Goal: Navigation & Orientation: Find specific page/section

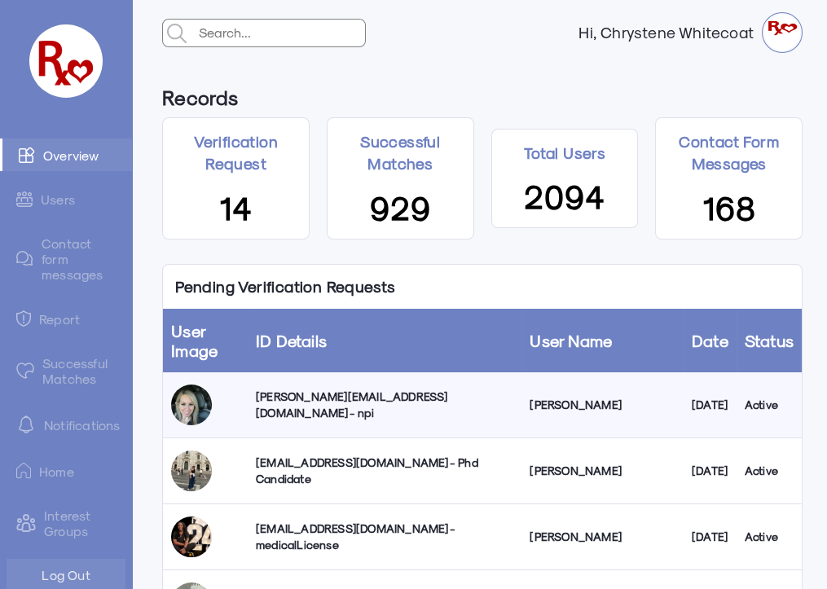
click at [340, 404] on div "[PERSON_NAME][EMAIL_ADDRESS][DOMAIN_NAME] - npi" at bounding box center [384, 405] width 257 height 33
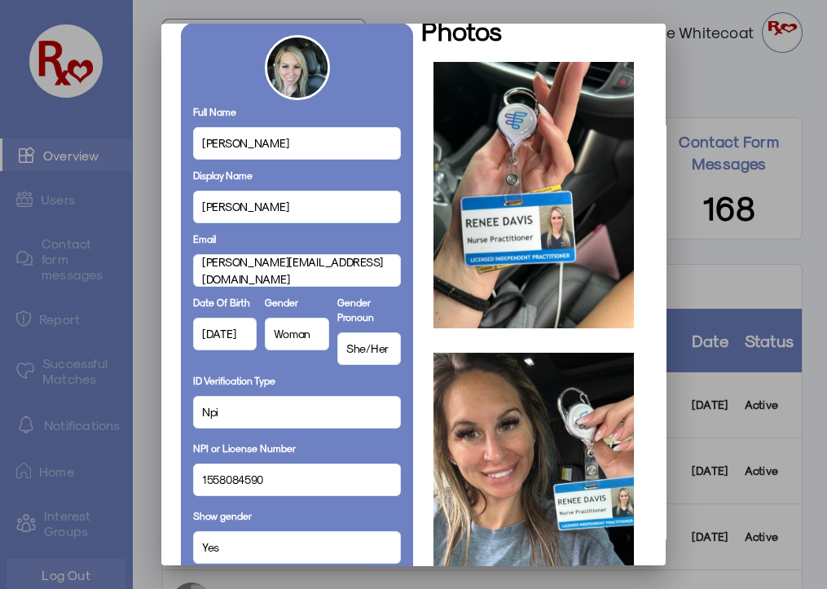
scroll to position [73, 0]
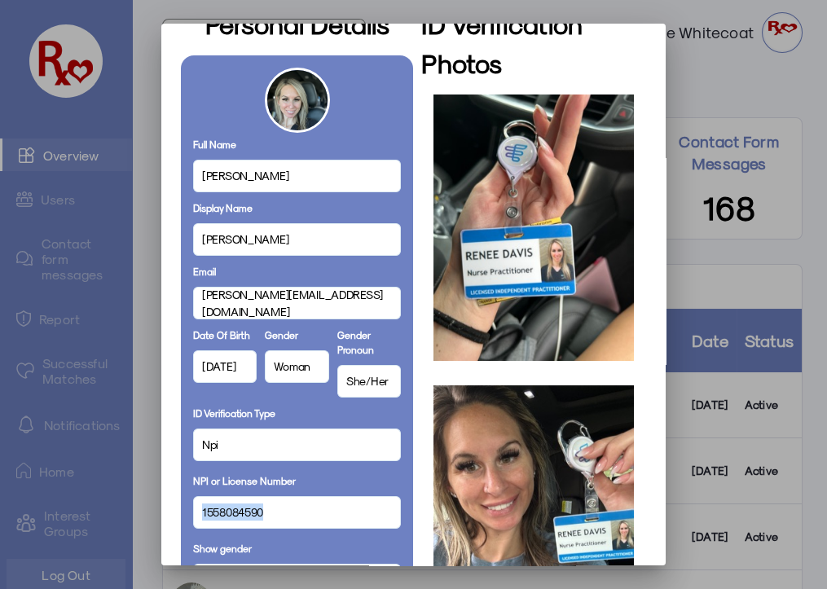
drag, startPoint x: 260, startPoint y: 512, endPoint x: 201, endPoint y: 505, distance: 59.1
click at [165, 512] on mat-dialog-container "Personal Details Full Name [PERSON_NAME] Display Name [PERSON_NAME] Email [PERS…" at bounding box center [413, 295] width 504 height 542
copy span "1558084590"
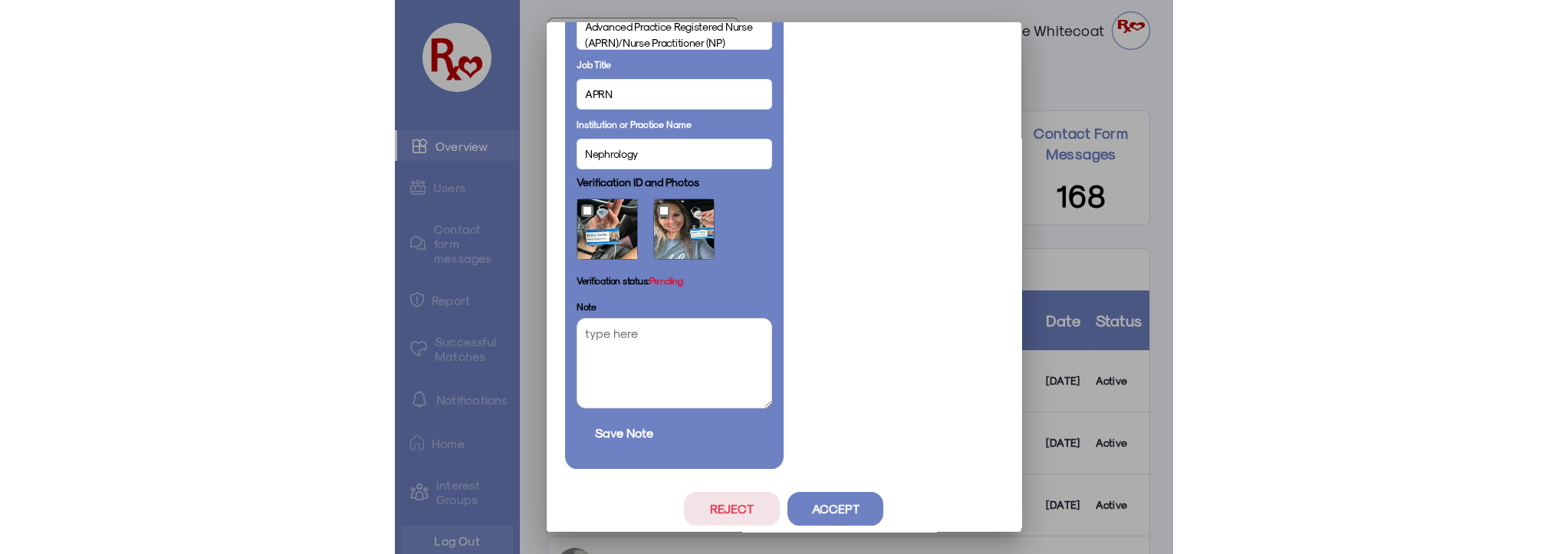
scroll to position [869, 0]
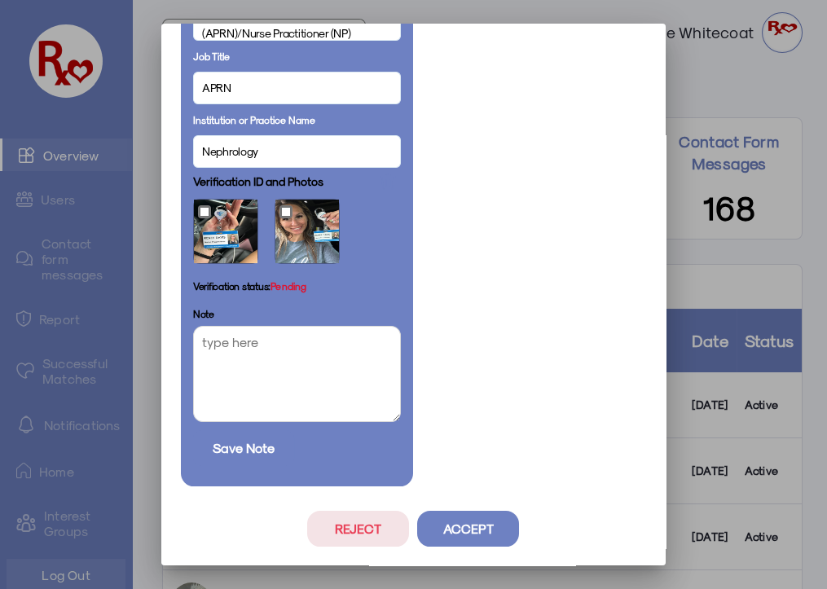
click at [475, 523] on button "Accept" at bounding box center [468, 529] width 102 height 36
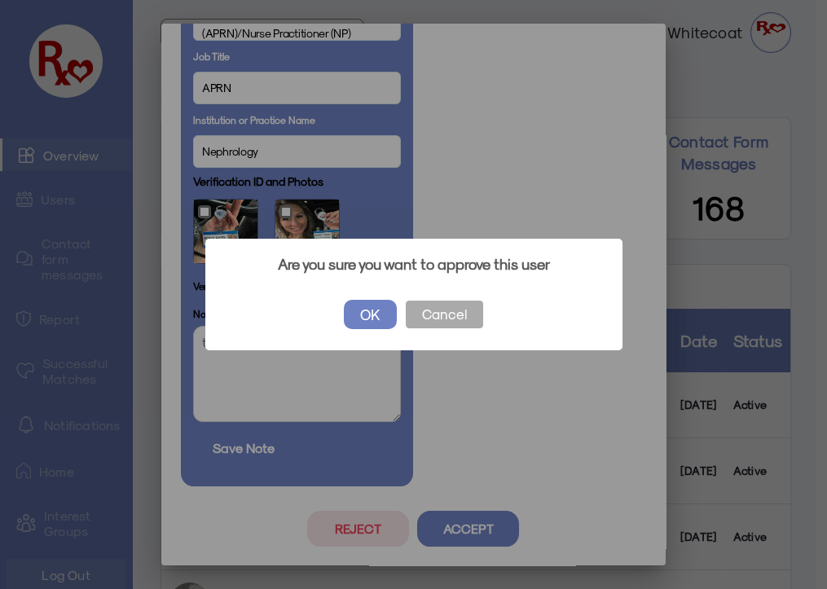
click at [370, 310] on button "OK" at bounding box center [370, 314] width 53 height 29
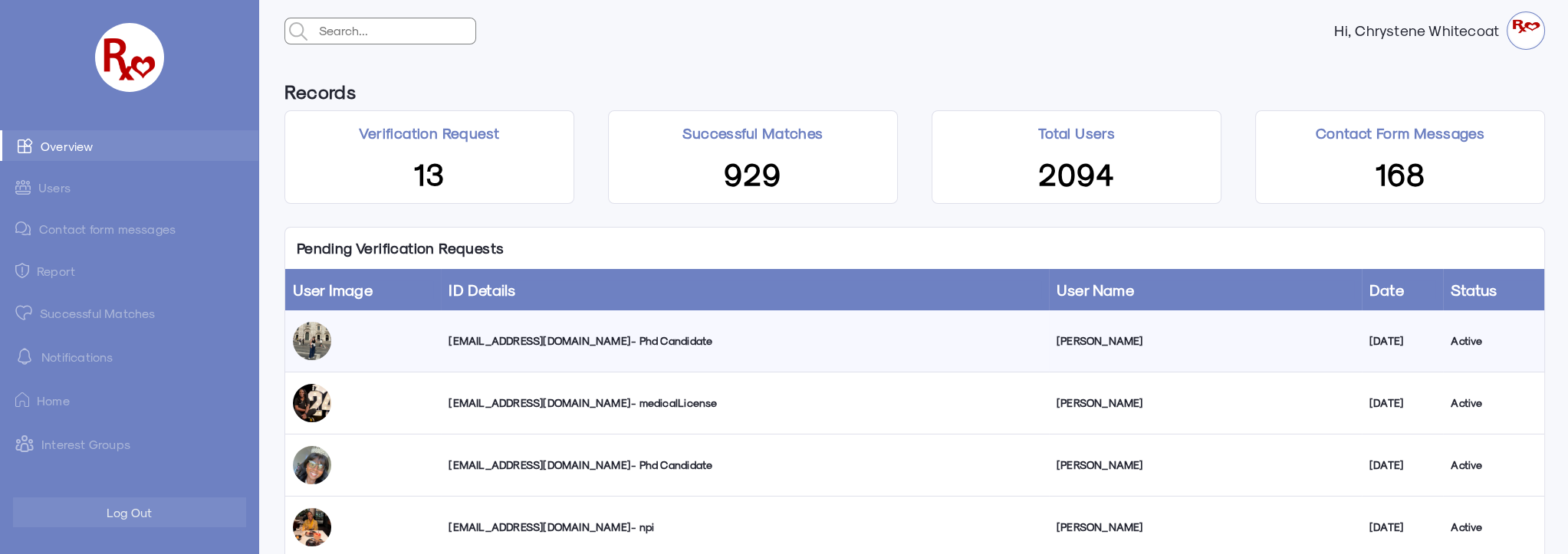
click at [65, 313] on link "Successful Matches" at bounding box center [129, 312] width 259 height 31
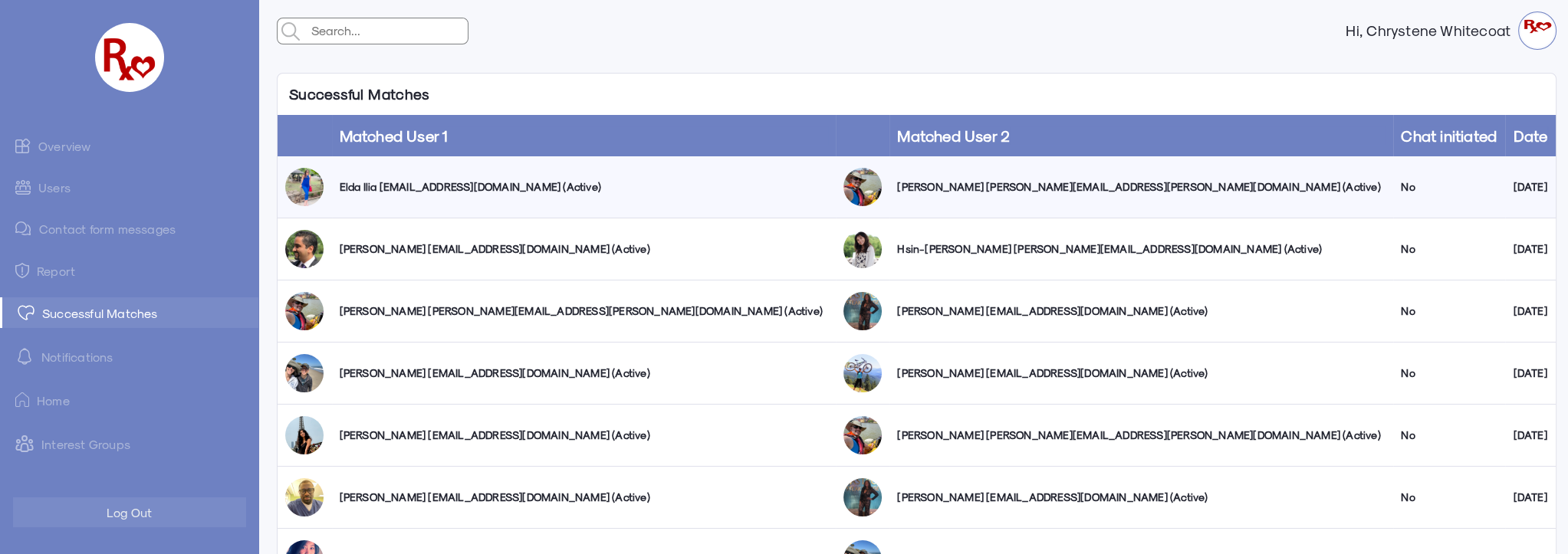
click at [59, 189] on link "Users" at bounding box center [129, 187] width 259 height 30
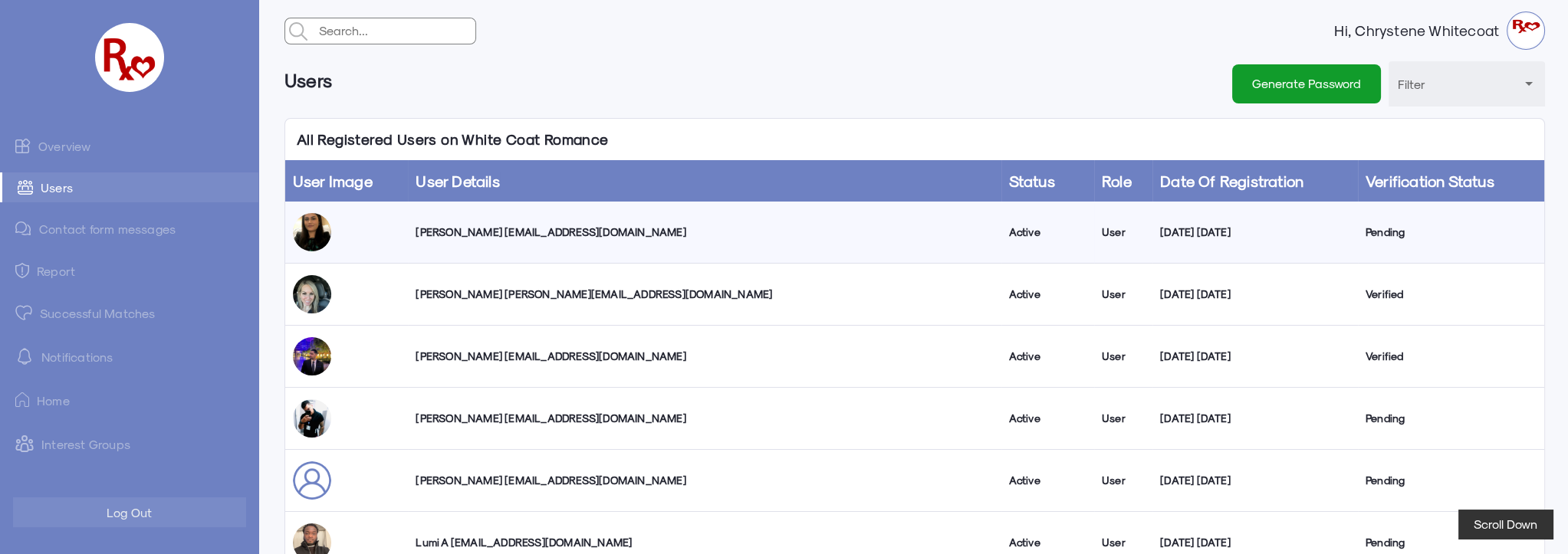
click at [76, 143] on link "Overview" at bounding box center [129, 145] width 259 height 31
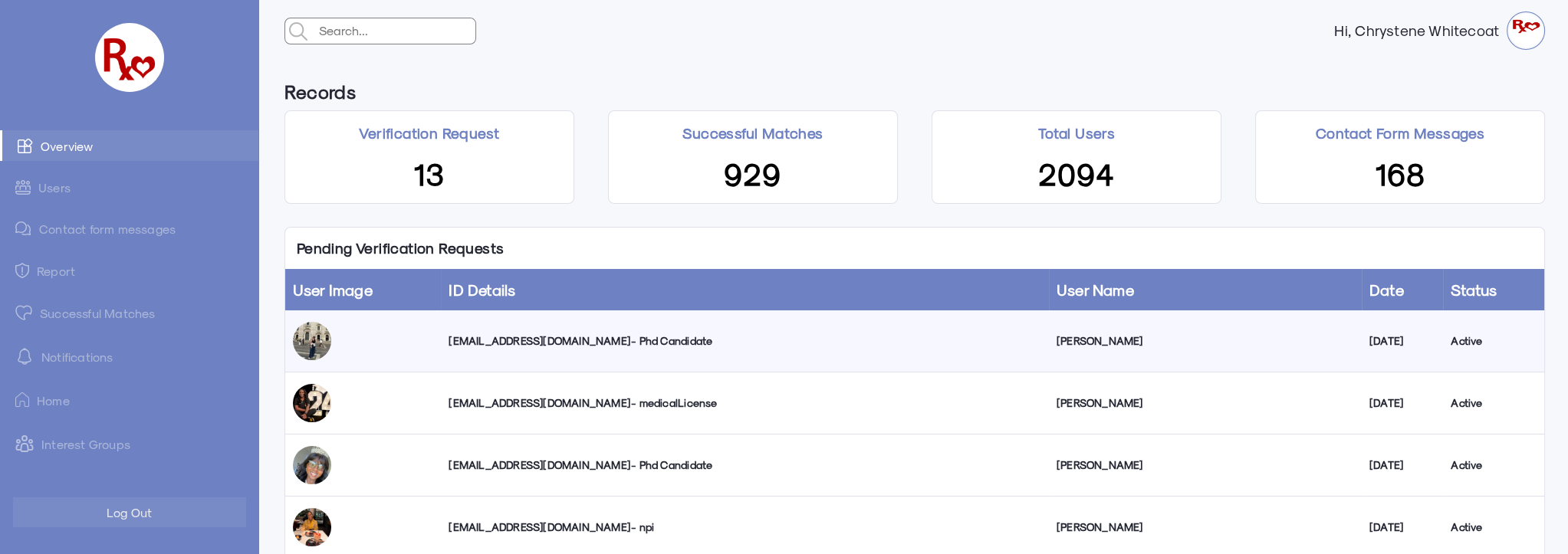
click at [57, 187] on link "Users" at bounding box center [129, 187] width 259 height 30
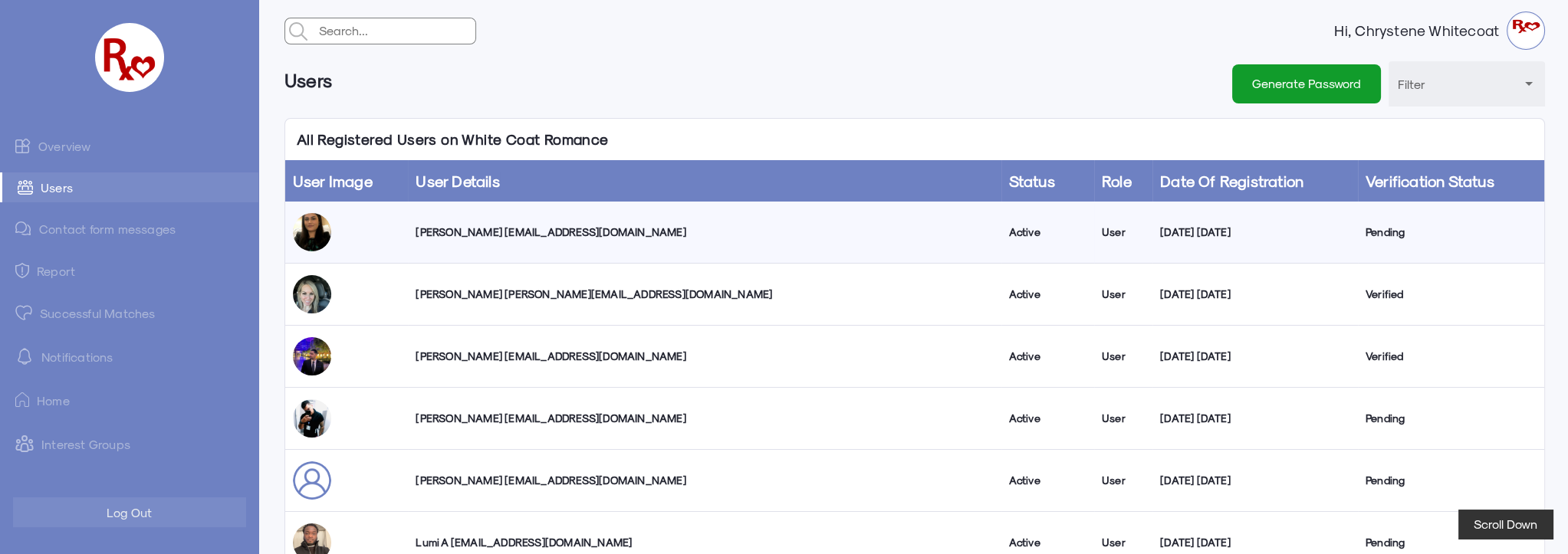
click at [85, 146] on link "Overview" at bounding box center [129, 145] width 259 height 31
